Goal: Task Accomplishment & Management: Complete application form

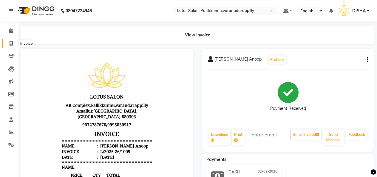
click at [11, 43] on icon at bounding box center [11, 43] width 3 height 4
select select "service"
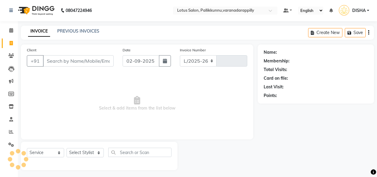
select select "8188"
type input "1010"
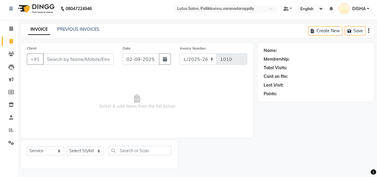
click at [59, 60] on input "Client" at bounding box center [78, 58] width 71 height 11
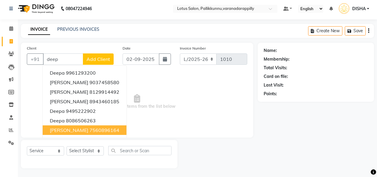
scroll to position [0, 0]
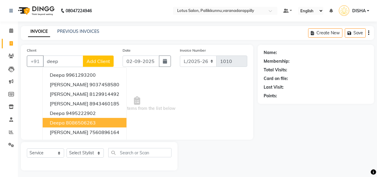
click at [60, 121] on span "Deepa" at bounding box center [57, 123] width 15 height 6
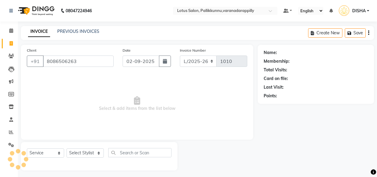
type input "8086506263"
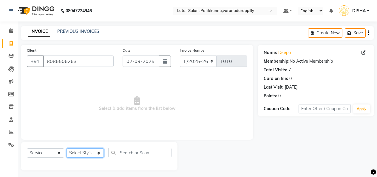
click at [100, 152] on select "Select Stylist DISHA [PERSON_NAME] Naflin [PERSON_NAME] [PERSON_NAME]" at bounding box center [85, 152] width 37 height 9
select select "60354"
click at [67, 148] on select "Select Stylist DISHA [PERSON_NAME] Naflin [PERSON_NAME] [PERSON_NAME]" at bounding box center [85, 152] width 37 height 9
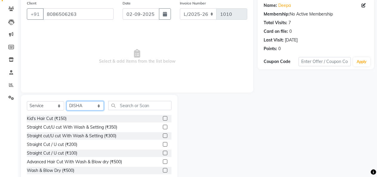
scroll to position [49, 0]
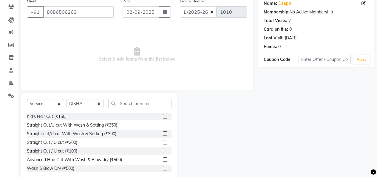
click at [163, 157] on label at bounding box center [165, 159] width 4 height 4
click at [163, 158] on input "checkbox" at bounding box center [165, 160] width 4 height 4
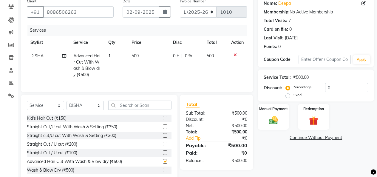
checkbox input "false"
click at [263, 116] on div "Manual Payment" at bounding box center [273, 116] width 33 height 27
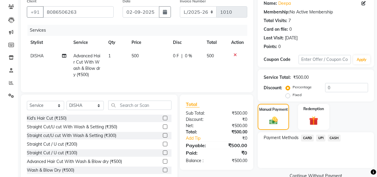
click at [337, 138] on span "CASH" at bounding box center [334, 138] width 13 height 7
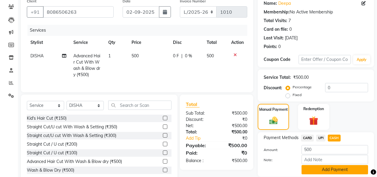
click at [337, 169] on button "Add Payment" at bounding box center [335, 169] width 67 height 9
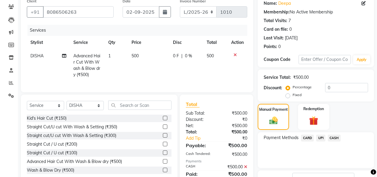
scroll to position [86, 0]
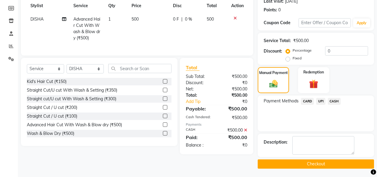
click at [335, 164] on button "Checkout" at bounding box center [316, 163] width 116 height 9
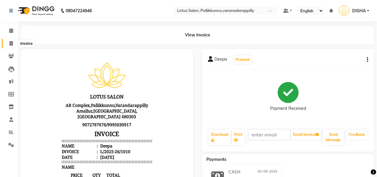
click at [12, 43] on icon at bounding box center [11, 43] width 3 height 4
select select "service"
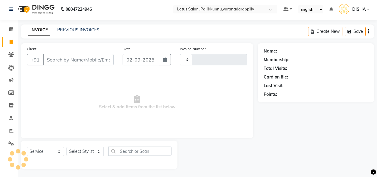
type input "1011"
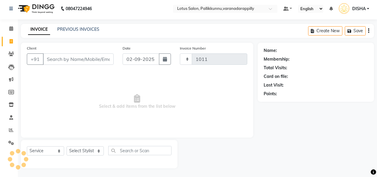
select select "8188"
click at [51, 58] on input "Client" at bounding box center [78, 58] width 71 height 11
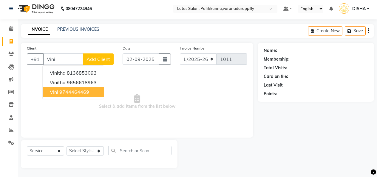
click at [56, 88] on button "Vini 9744464469" at bounding box center [73, 92] width 61 height 10
type input "9744464469"
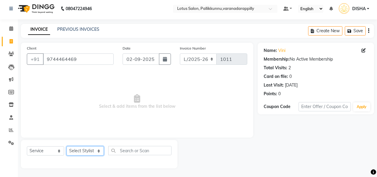
click at [96, 152] on select "Select Stylist DISHA [PERSON_NAME] Naflin [PERSON_NAME] [PERSON_NAME]" at bounding box center [85, 150] width 37 height 9
select select "89522"
click at [67, 146] on select "Select Stylist DISHA [PERSON_NAME] Naflin [PERSON_NAME] [PERSON_NAME]" at bounding box center [85, 150] width 37 height 9
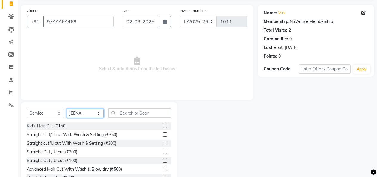
scroll to position [40, 0]
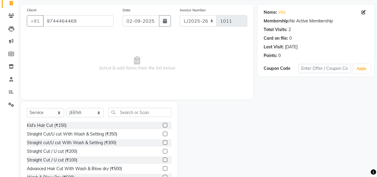
click at [163, 142] on label at bounding box center [165, 142] width 4 height 4
click at [163, 142] on input "checkbox" at bounding box center [165, 143] width 4 height 4
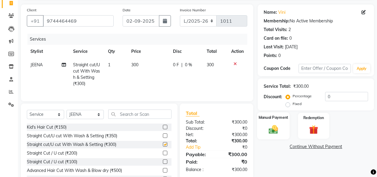
checkbox input "false"
click at [274, 130] on img at bounding box center [273, 129] width 15 height 11
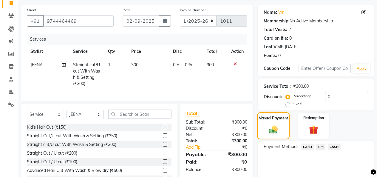
scroll to position [68, 0]
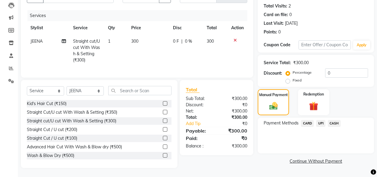
click at [321, 120] on span "UPI" at bounding box center [320, 123] width 9 height 7
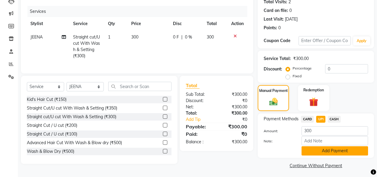
click at [327, 150] on button "Add Payment" at bounding box center [335, 150] width 67 height 9
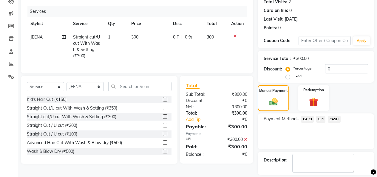
scroll to position [86, 0]
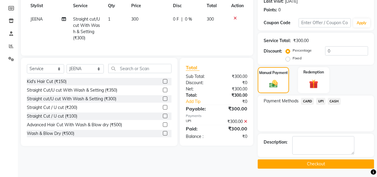
click at [325, 162] on button "Checkout" at bounding box center [316, 163] width 116 height 9
